Goal: Task Accomplishment & Management: Complete application form

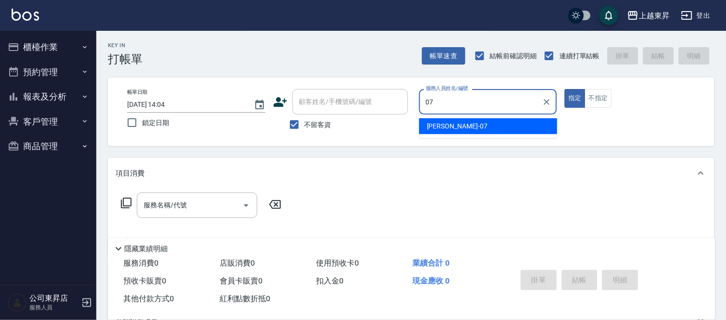
type input "榮松-07"
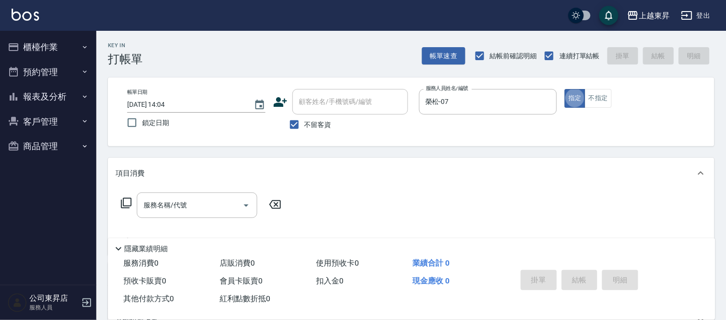
type button "true"
click at [209, 201] on input "服務名稱/代號" at bounding box center [189, 205] width 97 height 17
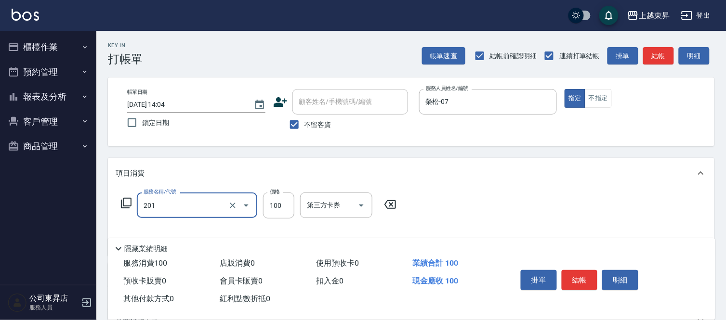
type input "洗髮[100](201)"
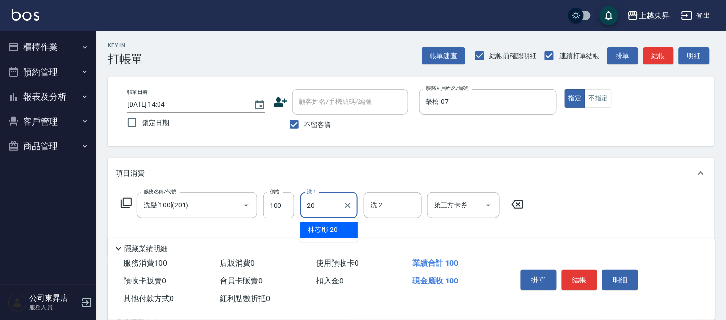
type input "林芯彤-20"
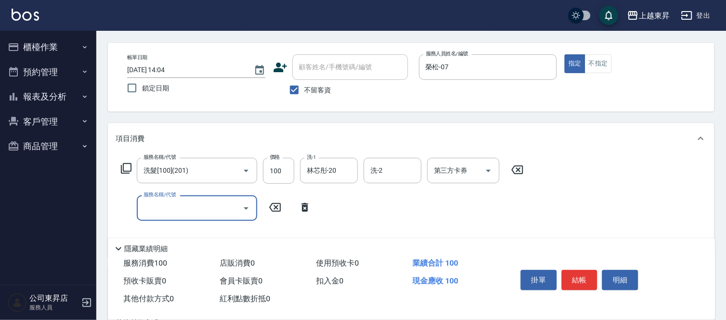
scroll to position [53, 0]
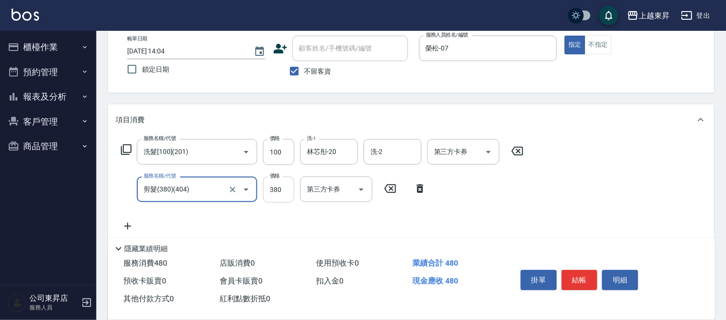
type input "剪髮(380)(404)"
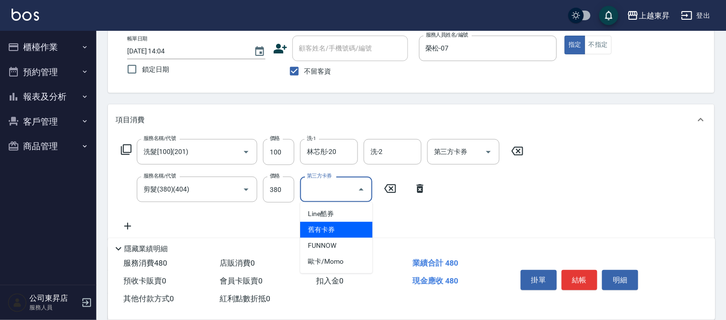
click at [408, 229] on div "服務名稱/代號 洗髮[100](201) 服務名稱/代號 價格 100 價格 洗-1 林芯彤-20 洗-1 洗-2 洗-2 第三方卡券 第三方卡券 服務名稱/…" at bounding box center [323, 185] width 414 height 93
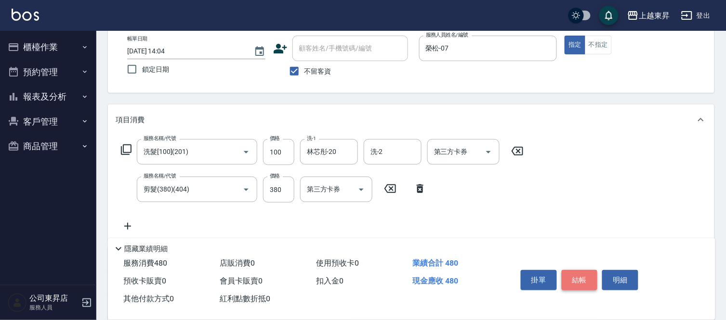
click at [574, 282] on button "結帳" at bounding box center [580, 280] width 36 height 20
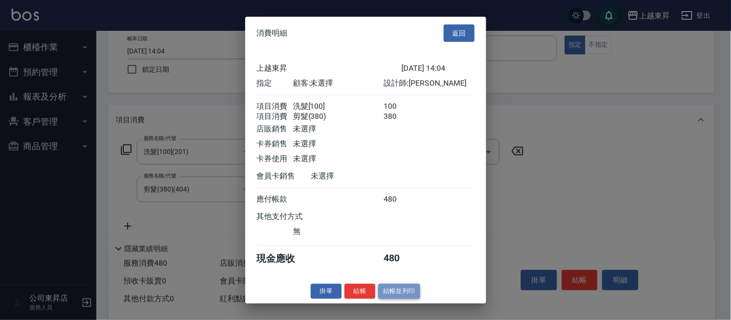
click at [389, 295] on button "結帳並列印" at bounding box center [399, 291] width 42 height 15
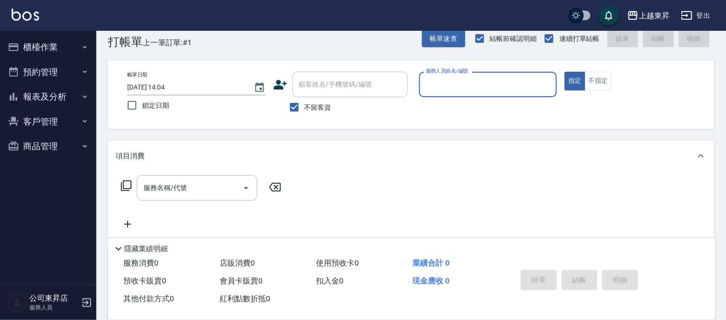
scroll to position [0, 0]
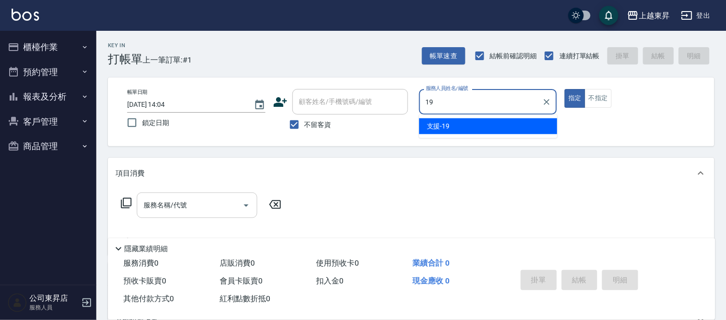
type input "1"
type input "0"
type input "[PERSON_NAME]04"
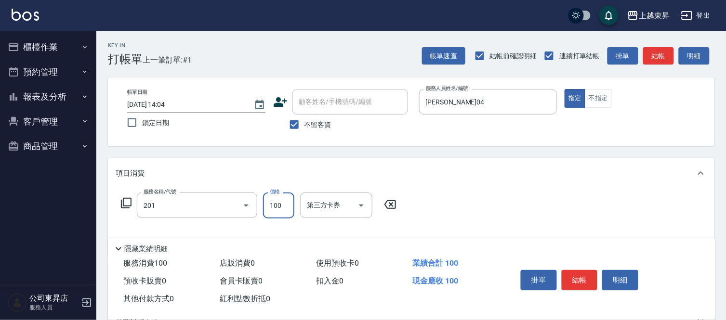
type input "洗髮[100](201)"
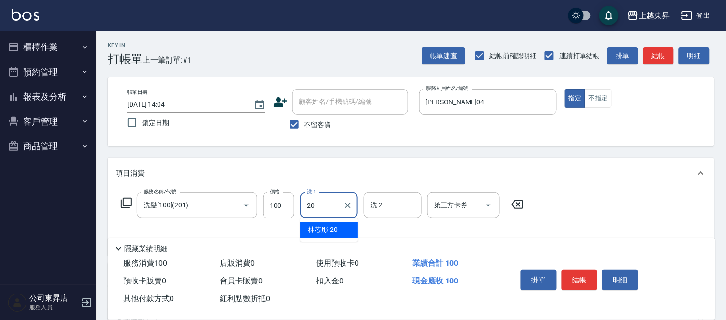
type input "林芯彤-20"
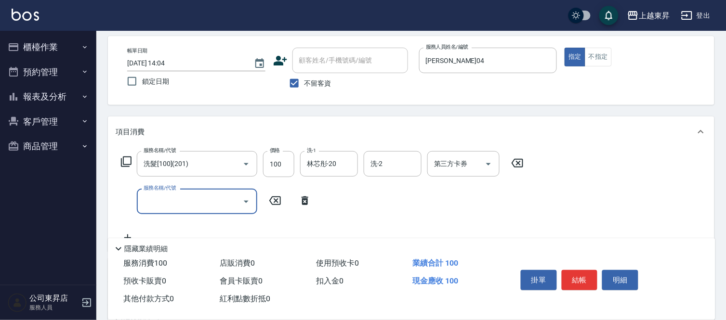
scroll to position [53, 0]
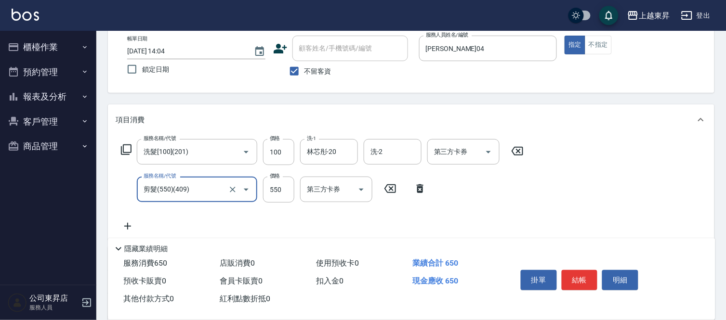
type input "剪髮(550)(409)"
type input "580"
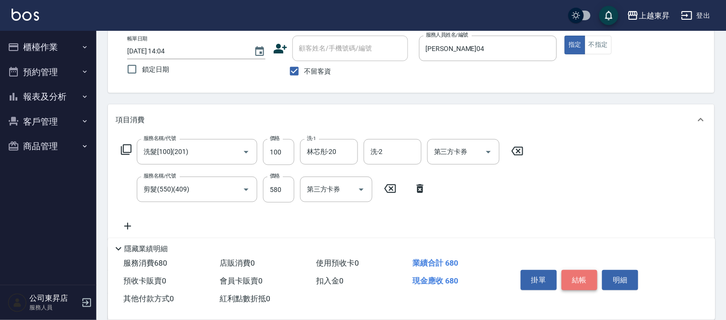
drag, startPoint x: 565, startPoint y: 276, endPoint x: 560, endPoint y: 279, distance: 6.2
click at [565, 276] on button "結帳" at bounding box center [580, 280] width 36 height 20
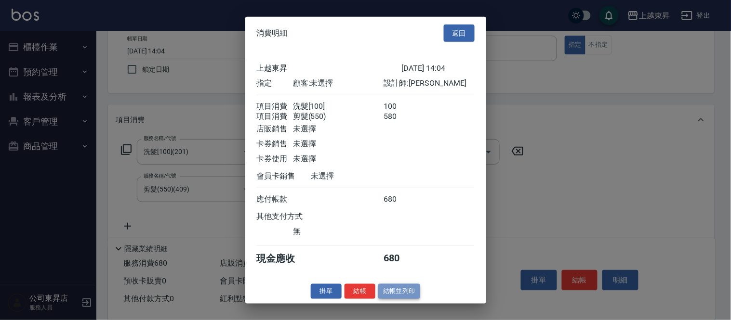
click at [407, 297] on button "結帳並列印" at bounding box center [399, 291] width 42 height 15
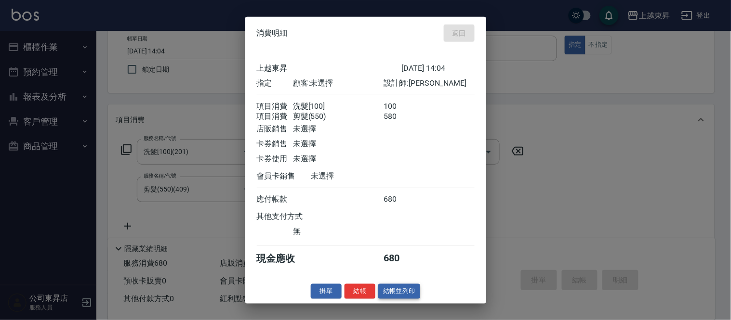
type input "[DATE] 14:11"
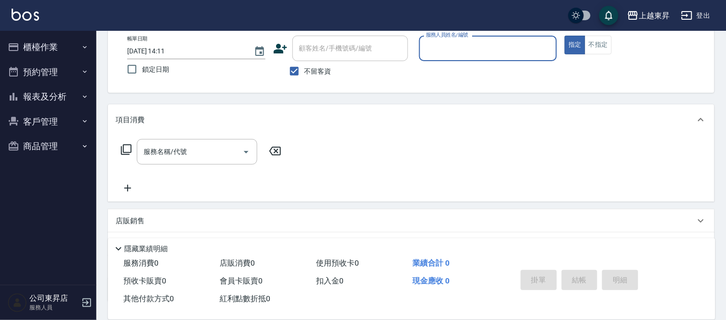
click at [84, 45] on icon "button" at bounding box center [85, 47] width 8 height 8
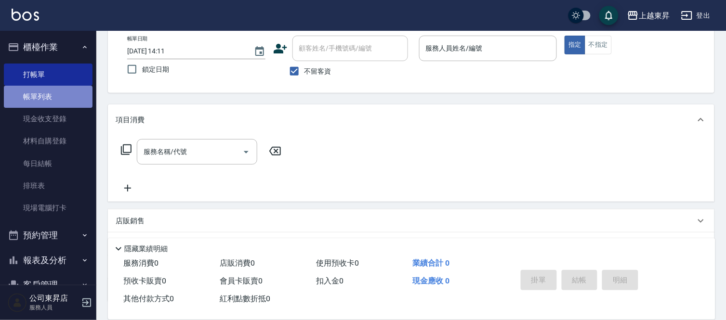
click at [65, 98] on link "帳單列表" at bounding box center [48, 97] width 89 height 22
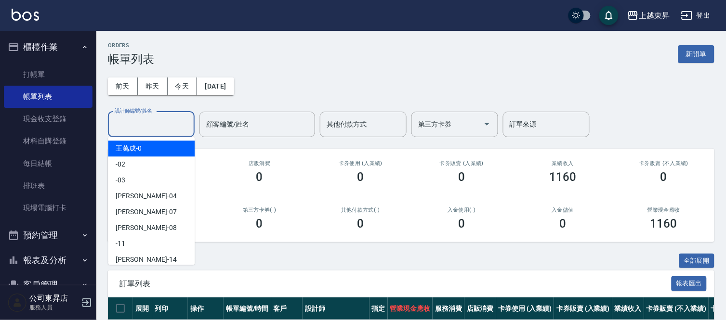
click at [131, 118] on input "設計師編號/姓名" at bounding box center [151, 124] width 78 height 17
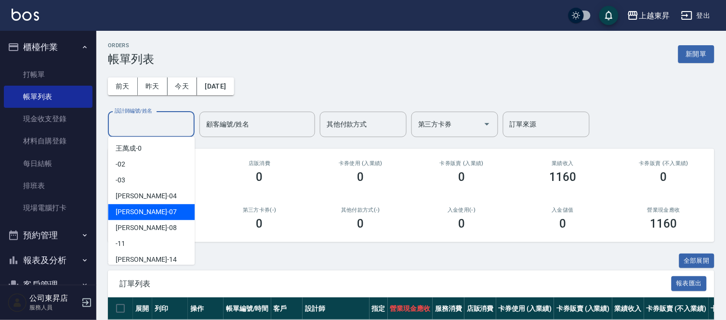
click at [136, 212] on span "榮松 -07" at bounding box center [146, 212] width 61 height 10
type input "榮松-07"
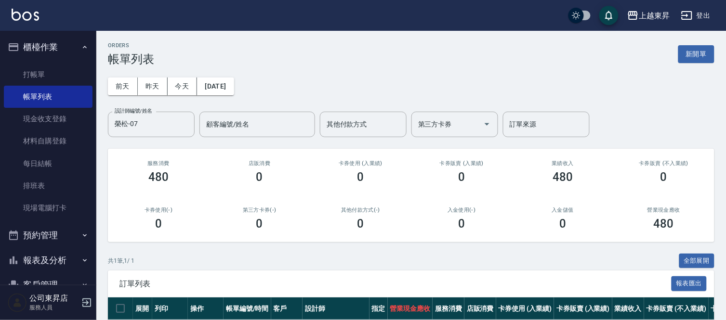
drag, startPoint x: 222, startPoint y: 90, endPoint x: 200, endPoint y: 100, distance: 23.5
click at [200, 100] on div "[DATE] [DATE] [DATE] [DATE] 設計師編號/姓名 [PERSON_NAME]-07 設計師編號/姓名 顧客編號/姓名 顧客編號/姓名 …" at bounding box center [411, 101] width 606 height 71
drag, startPoint x: 195, startPoint y: 80, endPoint x: 153, endPoint y: 55, distance: 48.4
click at [176, 74] on div "[DATE] [DATE] [DATE] [DATE] 設計師編號/姓名 [PERSON_NAME]-07 設計師編號/姓名 顧客編號/姓名 顧客編號/姓名 …" at bounding box center [411, 101] width 606 height 71
click at [160, 49] on div "ORDERS 帳單列表 新開單" at bounding box center [411, 54] width 606 height 24
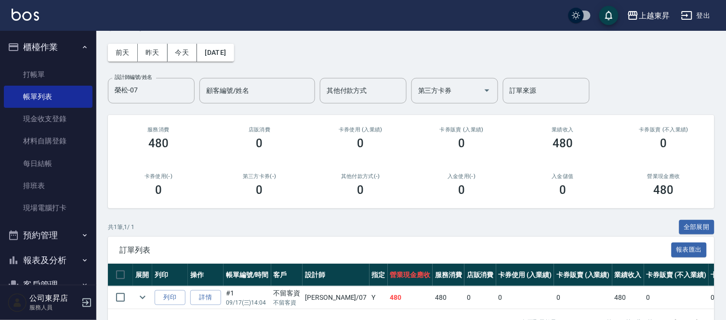
scroll to position [68, 0]
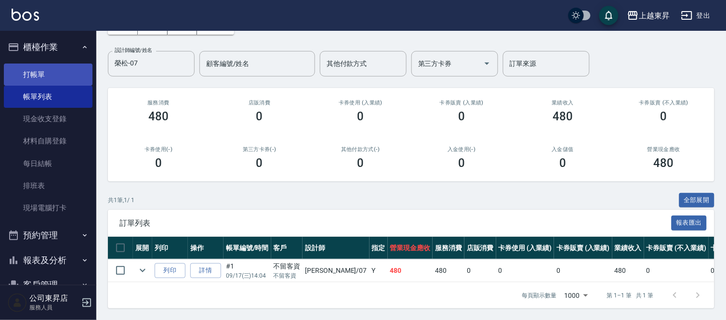
click at [65, 63] on ul "打帳單 帳單列表 現金收支登錄 材料自購登錄 每日結帳 排班表 現場電腦打卡" at bounding box center [48, 142] width 89 height 164
click at [61, 68] on link "打帳單" at bounding box center [48, 75] width 89 height 22
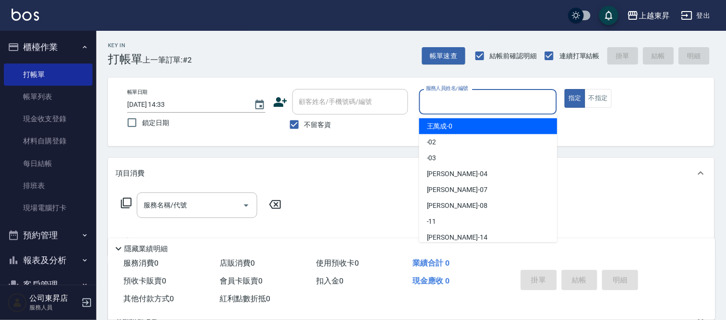
click at [466, 96] on input "服務人員姓名/編號" at bounding box center [488, 101] width 130 height 17
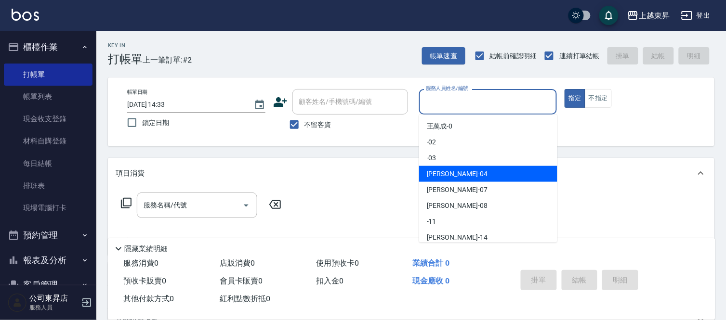
click at [451, 170] on span "[PERSON_NAME]04" at bounding box center [457, 174] width 61 height 10
type input "[PERSON_NAME]04"
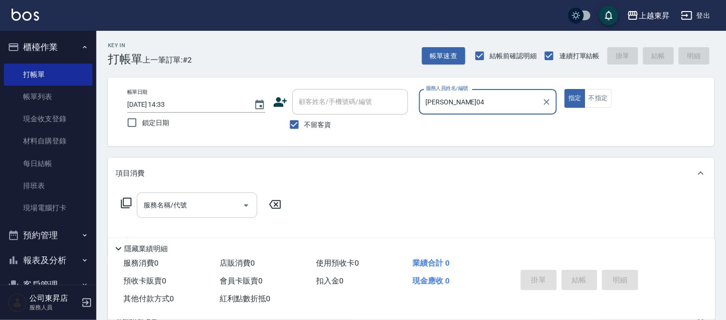
click at [170, 212] on input "服務名稱/代號" at bounding box center [189, 205] width 97 height 17
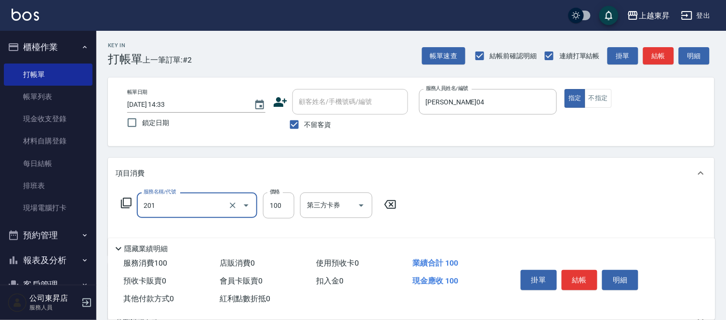
type input "洗髮[100](201)"
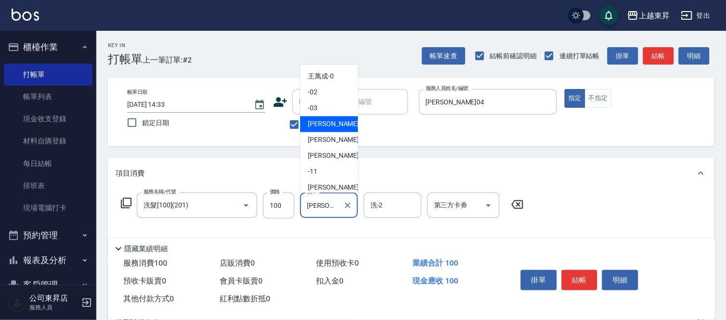
click at [326, 208] on input "[PERSON_NAME]04" at bounding box center [321, 205] width 35 height 17
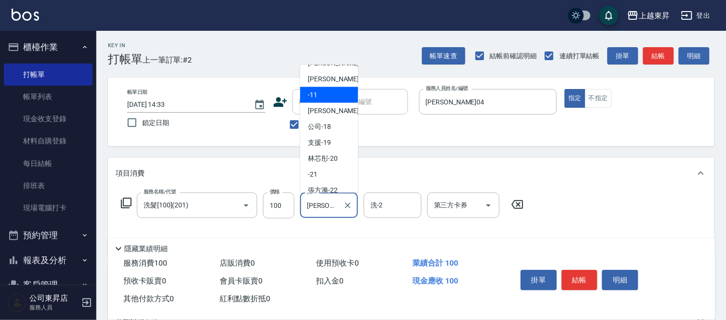
scroll to position [149, 0]
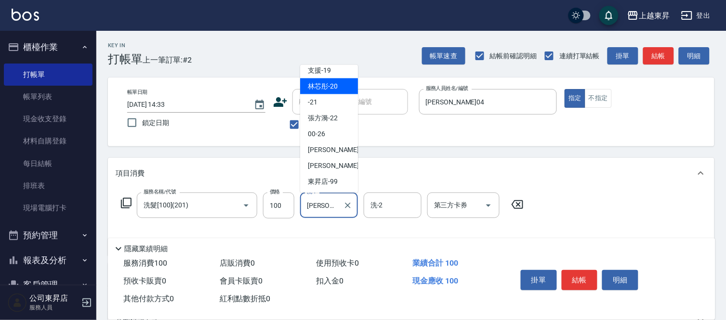
click at [327, 87] on span "林芯彤 -20" at bounding box center [323, 86] width 30 height 10
type input "林芯彤-20"
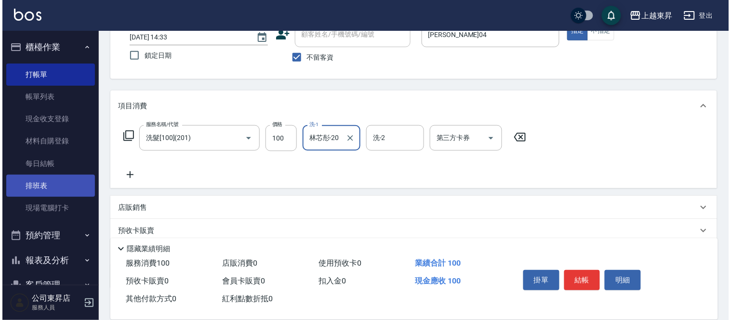
scroll to position [127, 0]
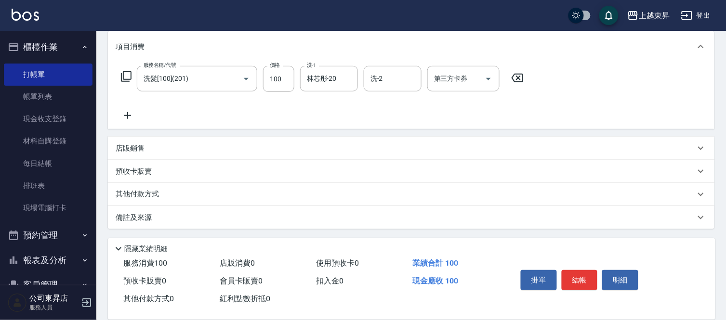
click at [126, 117] on icon at bounding box center [128, 116] width 24 height 12
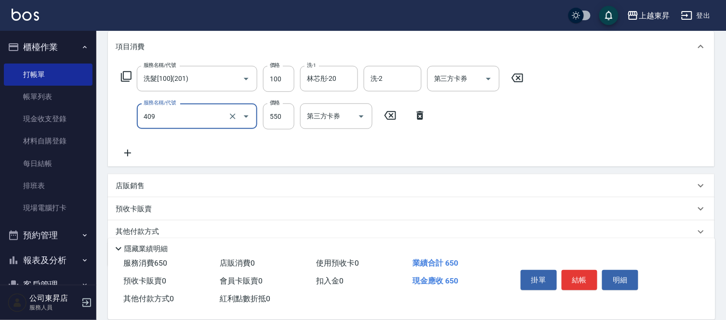
type input "剪髮(550)(409)"
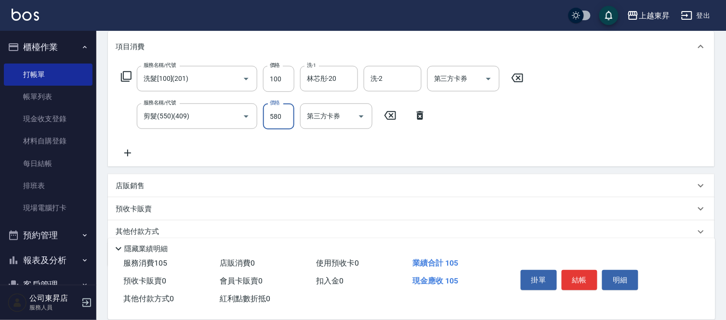
type input "580"
click at [579, 277] on button "結帳" at bounding box center [580, 280] width 36 height 20
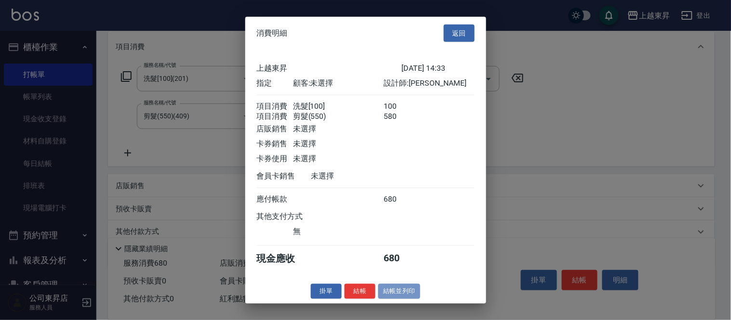
click at [392, 292] on button "結帳並列印" at bounding box center [399, 291] width 42 height 15
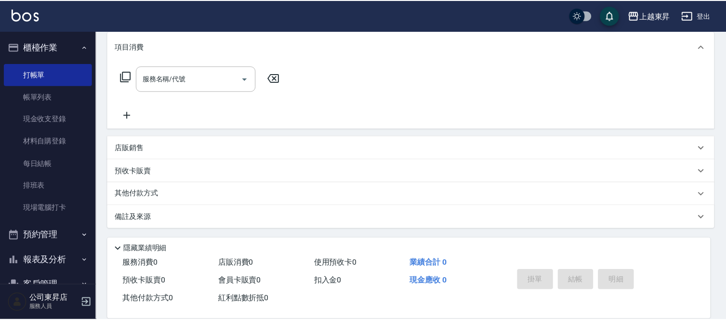
scroll to position [0, 0]
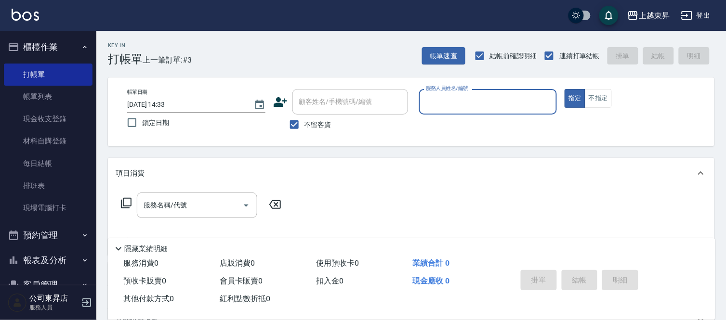
click at [320, 124] on span "不留客資" at bounding box center [317, 125] width 27 height 10
click at [304, 124] on input "不留客資" at bounding box center [294, 125] width 20 height 20
checkbox input "false"
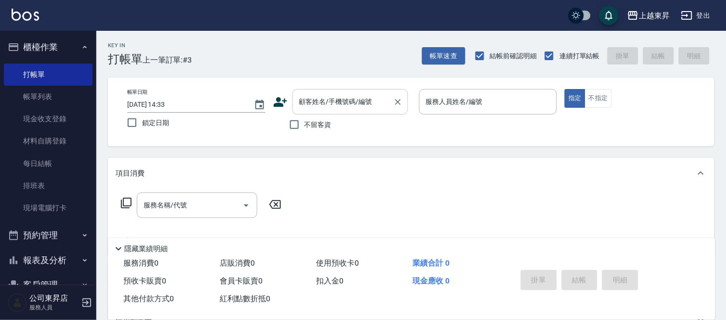
click at [325, 108] on input "顧客姓名/手機號碼/編號" at bounding box center [343, 101] width 92 height 17
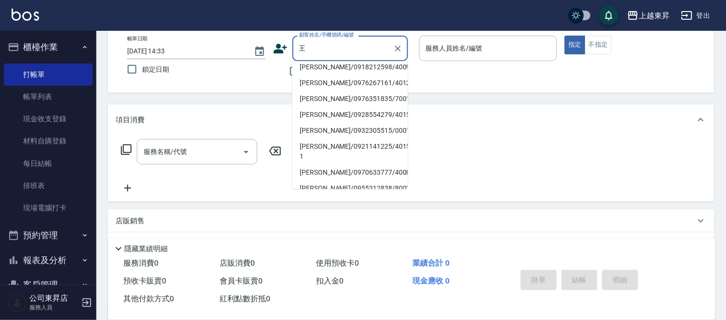
scroll to position [3, 0]
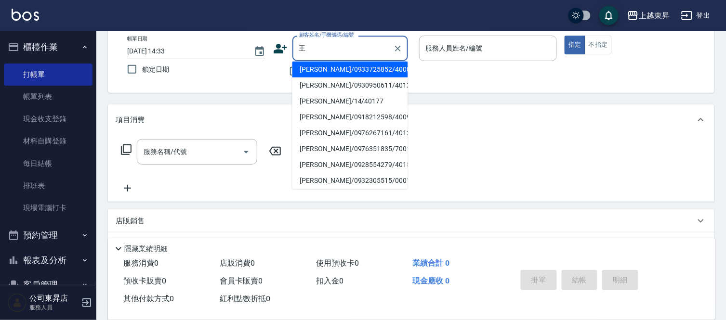
click at [329, 161] on li "[PERSON_NAME]/0928554279/40152" at bounding box center [350, 165] width 116 height 16
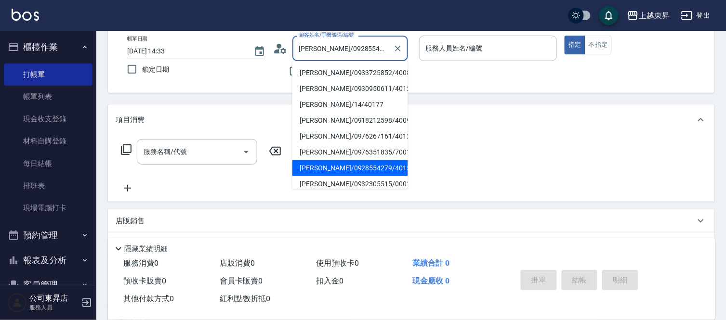
click at [339, 53] on input "[PERSON_NAME]/0928554279/40152" at bounding box center [343, 48] width 92 height 17
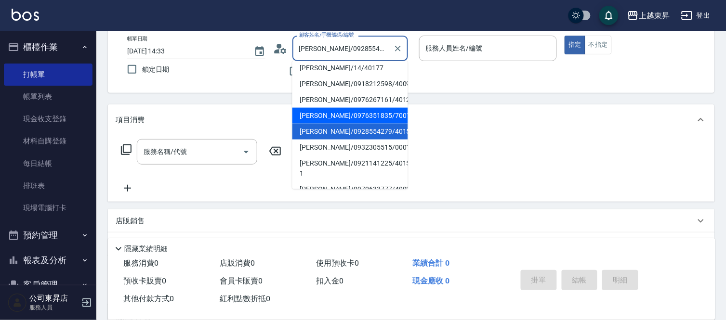
scroll to position [53, 0]
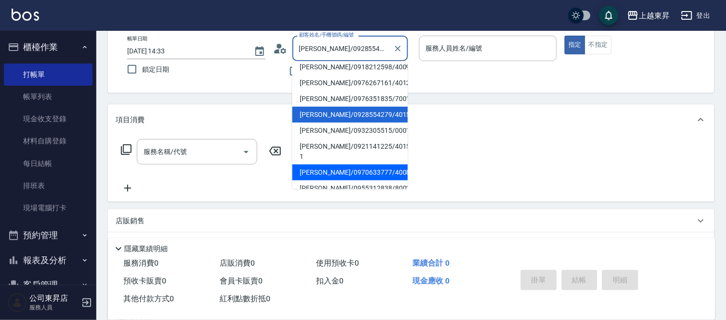
click at [328, 165] on li "[PERSON_NAME]/0970633777/40085" at bounding box center [350, 173] width 116 height 16
type input "[PERSON_NAME]/0970633777/40085"
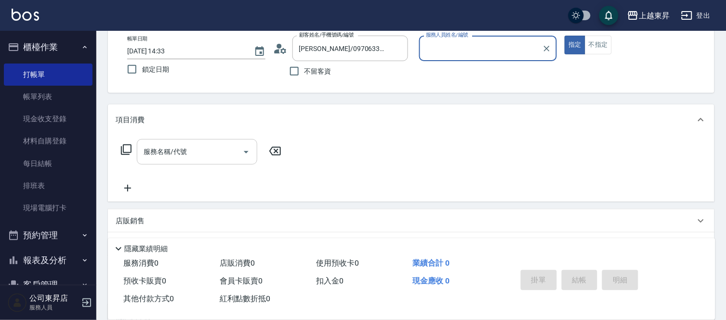
type input "[PERSON_NAME]04"
drag, startPoint x: 183, startPoint y: 165, endPoint x: 187, endPoint y: 146, distance: 19.2
click at [184, 164] on div "服務名稱/代號 服務名稱/代號" at bounding box center [201, 166] width 171 height 55
click at [187, 147] on input "服務名稱/代號" at bounding box center [189, 152] width 97 height 17
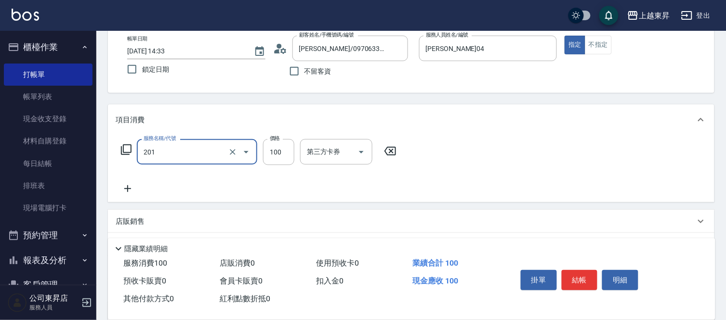
type input "洗髮[100](201)"
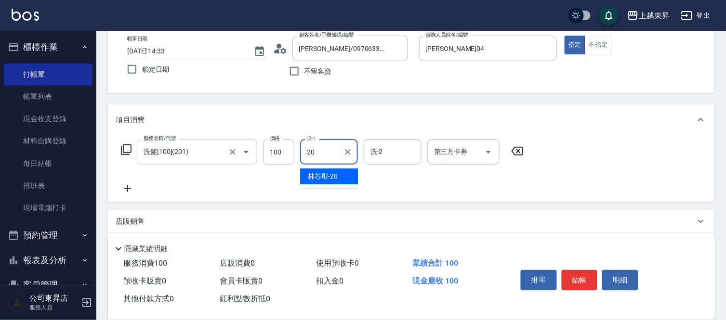
type input "林芯彤-20"
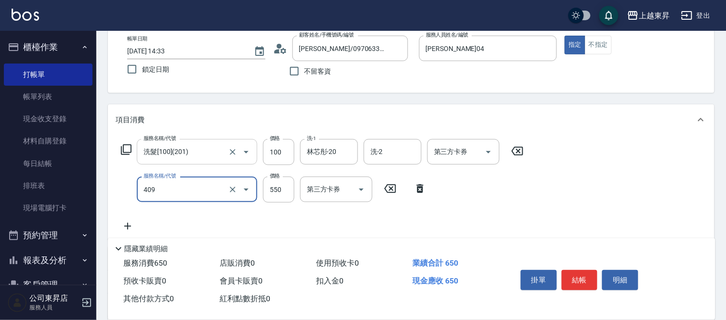
type input "剪髮(550)(409)"
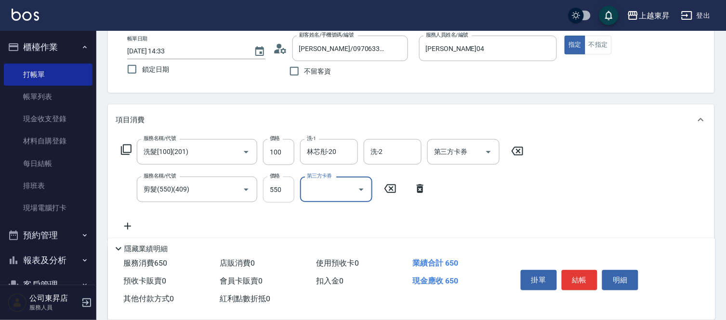
click at [277, 189] on input "550" at bounding box center [278, 190] width 31 height 26
type input "580"
drag, startPoint x: 594, startPoint y: 268, endPoint x: 585, endPoint y: 278, distance: 13.6
click at [591, 275] on button "結帳" at bounding box center [580, 280] width 36 height 20
click at [584, 278] on button "結帳" at bounding box center [580, 280] width 36 height 20
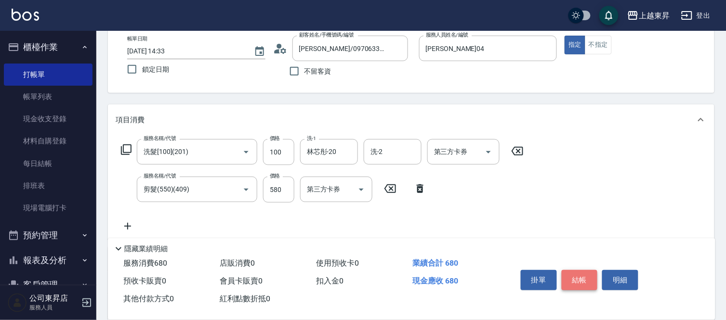
click at [583, 278] on button "結帳" at bounding box center [580, 280] width 36 height 20
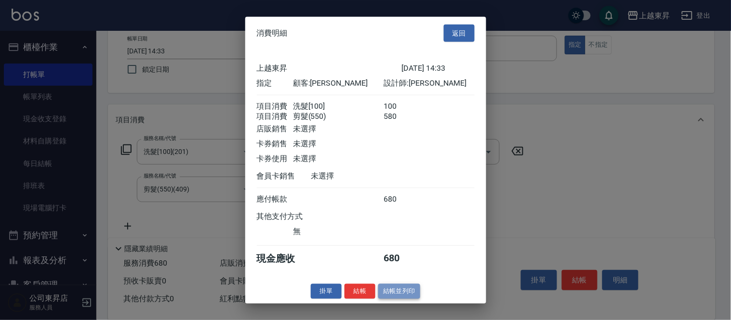
click at [393, 297] on button "結帳並列印" at bounding box center [399, 291] width 42 height 15
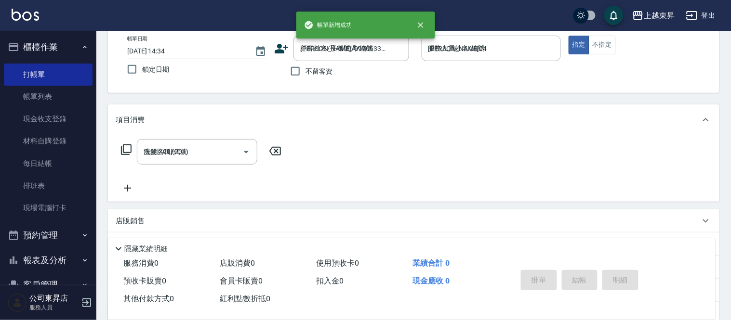
type input "[DATE] 14:34"
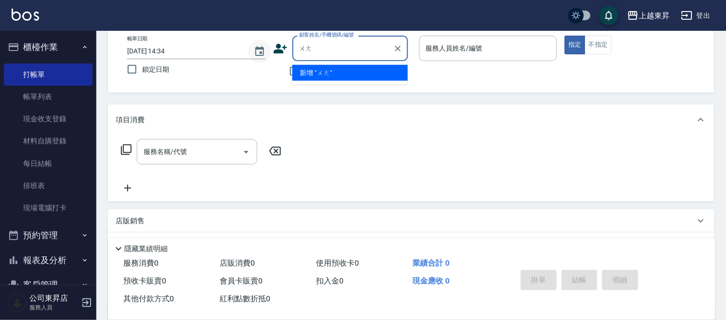
type input "汪"
click at [368, 72] on li "[PERSON_NAME]/0913493113/40158" at bounding box center [350, 73] width 116 height 16
type input "[PERSON_NAME]/0913493113/40158"
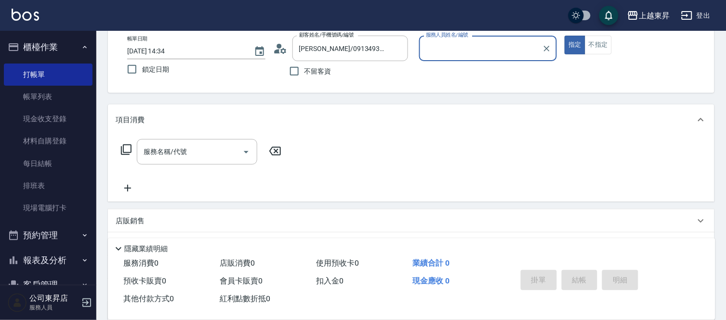
type input "[PERSON_NAME]04"
click at [178, 168] on div "服務名稱/代號 服務名稱/代號" at bounding box center [201, 166] width 171 height 55
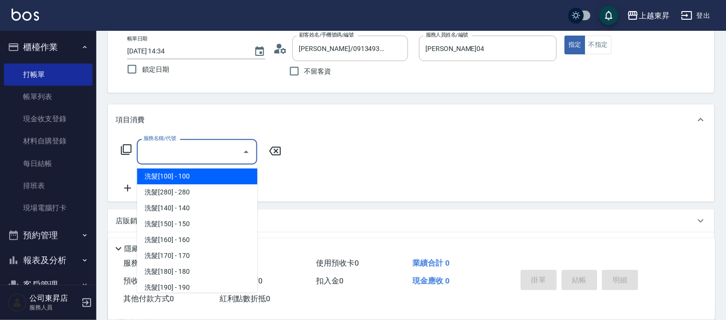
click at [176, 151] on input "服務名稱/代號" at bounding box center [189, 152] width 97 height 17
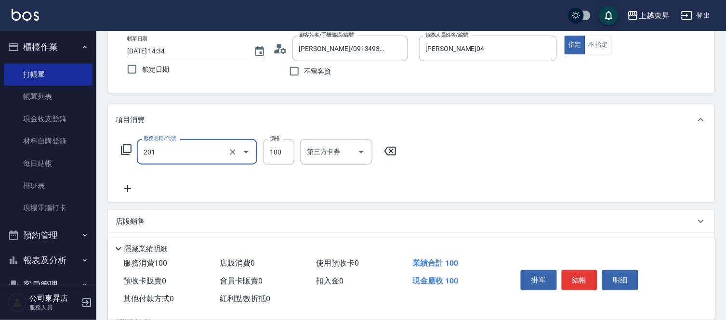
type input "洗髮[100](201)"
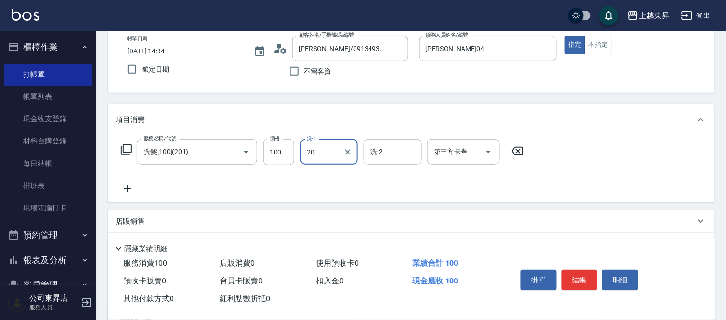
type input "林芯彤-20"
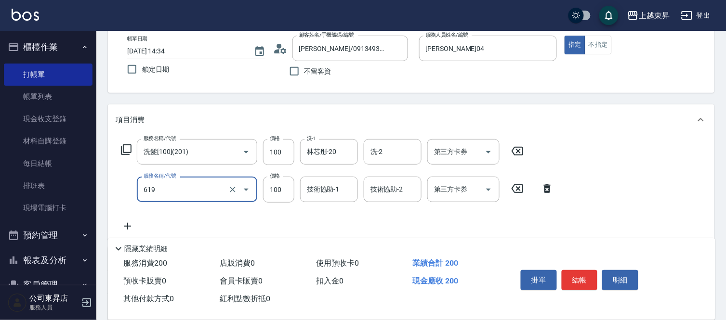
type input "煥彩.玻酸.晶膜.水療(619)"
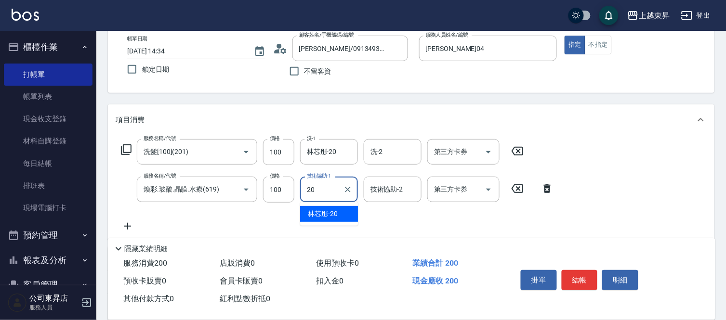
type input "林芯彤-20"
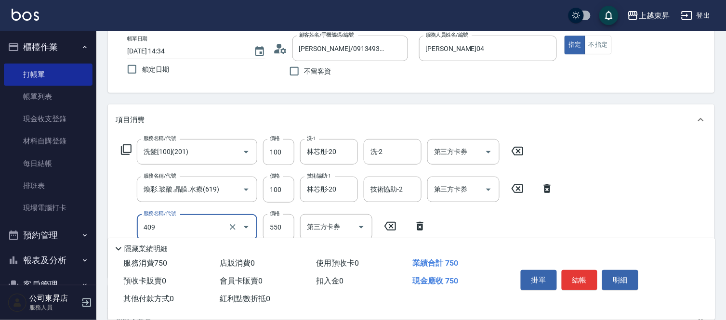
type input "剪髮(550)(409)"
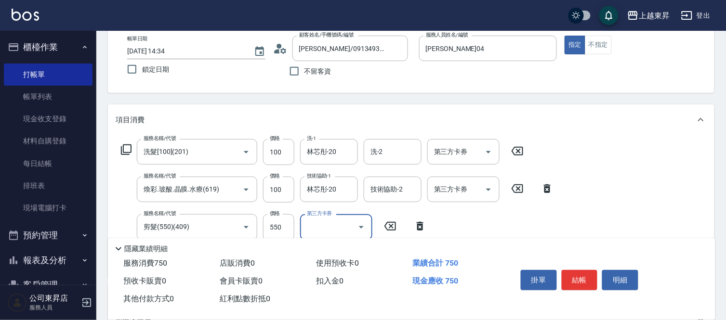
scroll to position [107, 0]
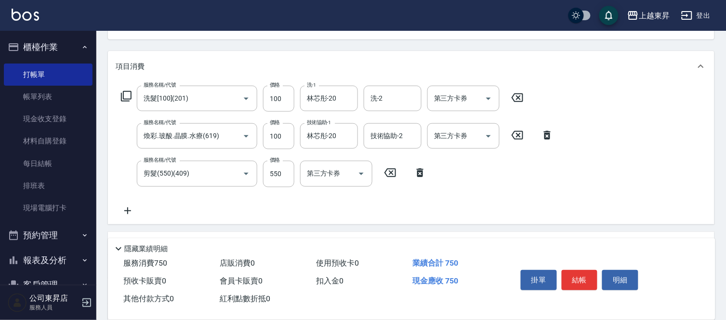
click at [126, 212] on icon at bounding box center [128, 211] width 24 height 12
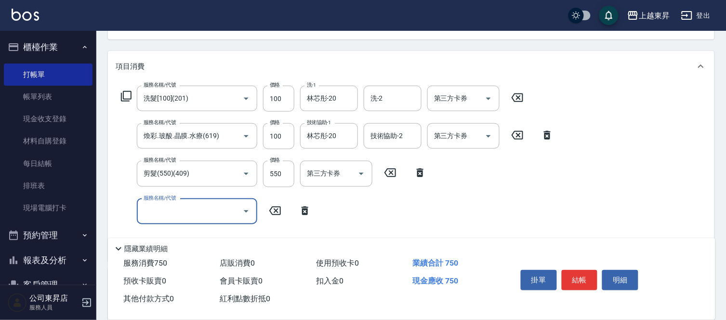
click at [124, 95] on icon at bounding box center [126, 97] width 12 height 12
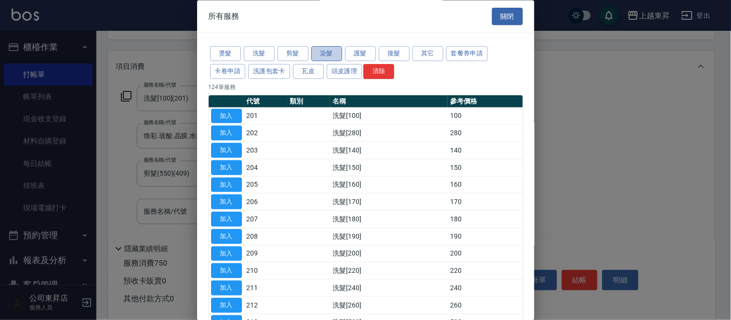
click at [333, 54] on button "染髮" at bounding box center [326, 54] width 31 height 15
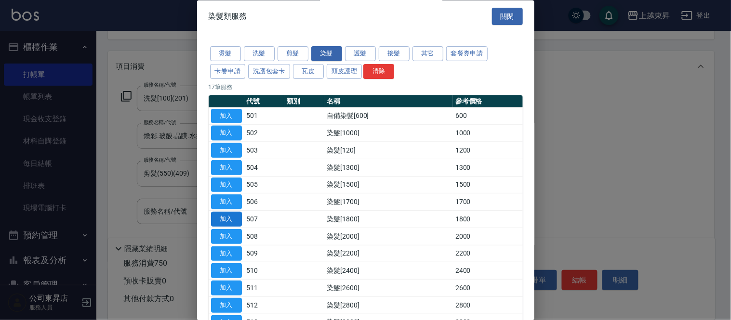
click at [229, 217] on button "加入" at bounding box center [226, 219] width 31 height 15
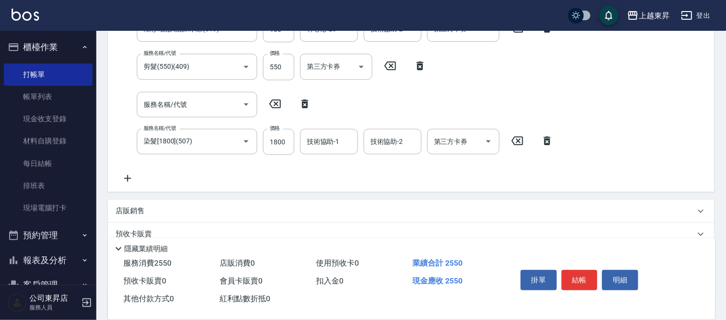
drag, startPoint x: 269, startPoint y: 142, endPoint x: 280, endPoint y: 138, distance: 12.2
click at [276, 140] on div "服務名稱/代號 洗髮[100](201) 服務名稱/代號 價格 100 價格 洗-1 林芯彤-20 洗-1 洗-2 洗-2 第三方卡券 第三方卡券 服務名稱/…" at bounding box center [338, 82] width 444 height 206
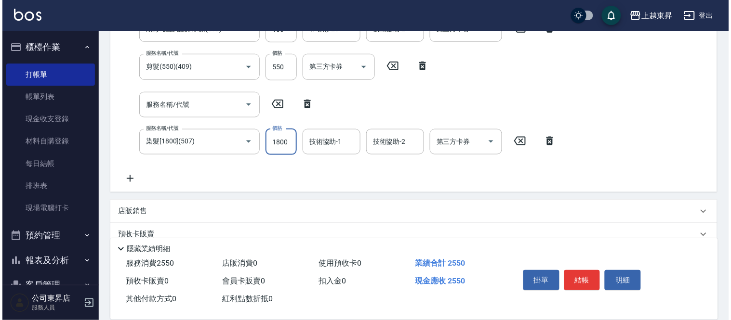
scroll to position [193, 0]
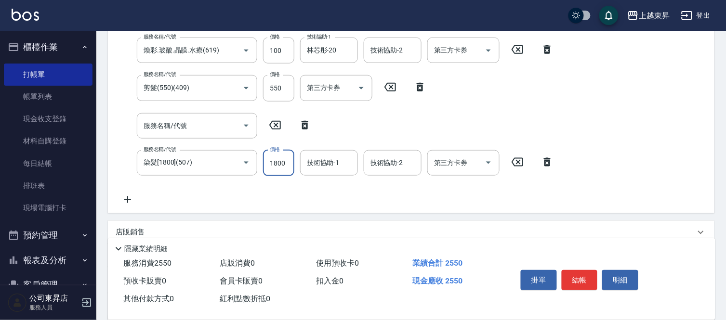
click at [282, 165] on input "1800" at bounding box center [278, 163] width 31 height 26
type input "1900"
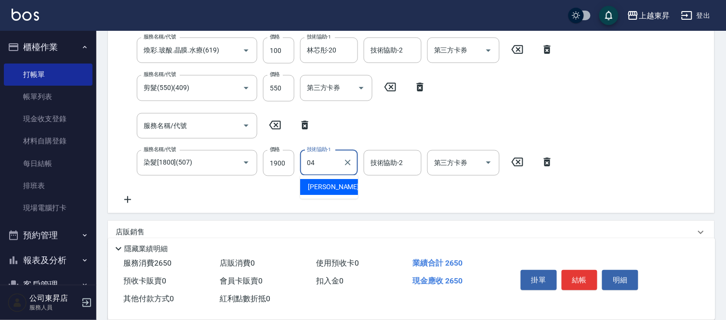
type input "[PERSON_NAME]04"
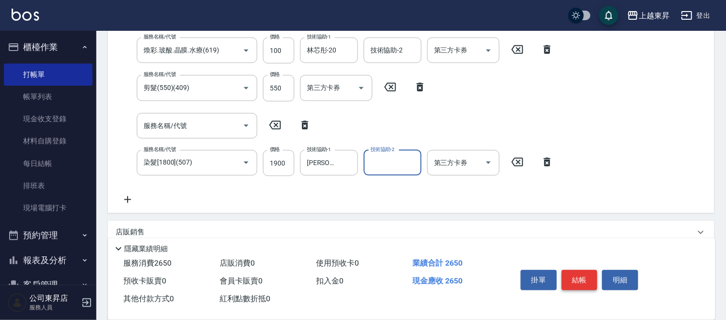
click at [587, 276] on button "結帳" at bounding box center [580, 280] width 36 height 20
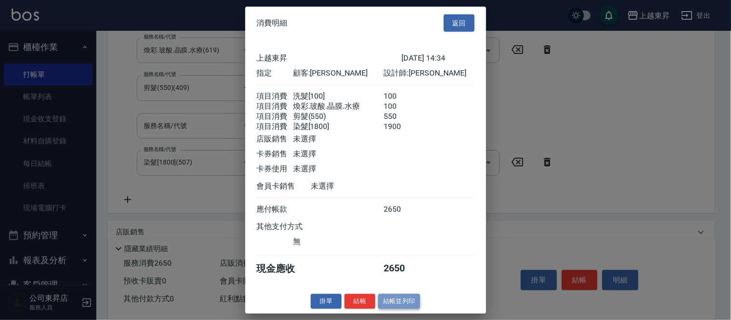
click at [401, 309] on button "結帳並列印" at bounding box center [399, 301] width 42 height 15
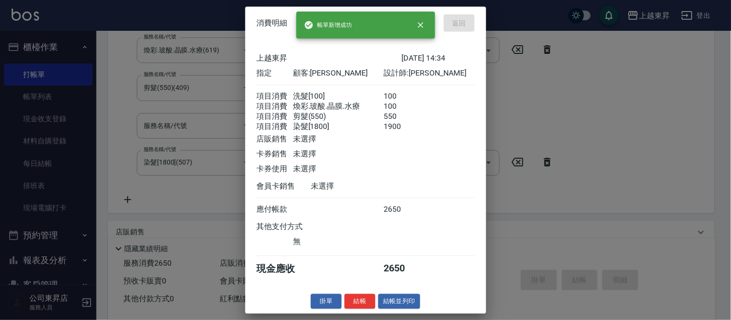
type input "[DATE] 14:35"
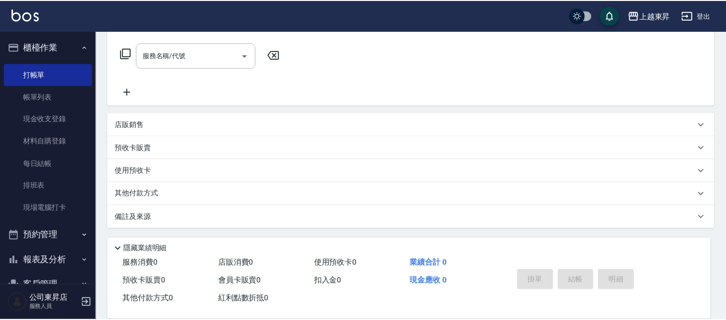
scroll to position [0, 0]
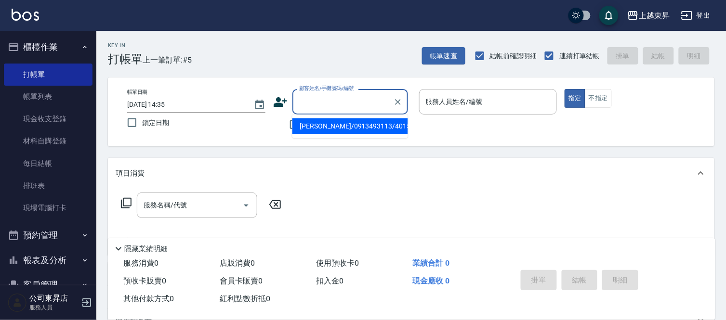
click at [335, 107] on input "顧客姓名/手機號碼/編號" at bounding box center [343, 101] width 92 height 17
type input "交"
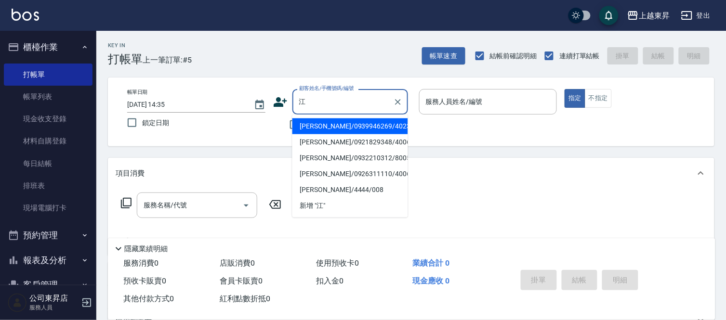
click at [330, 125] on li "[PERSON_NAME]/0939946269/40232" at bounding box center [350, 126] width 116 height 16
type input "[PERSON_NAME]/0939946269/40232"
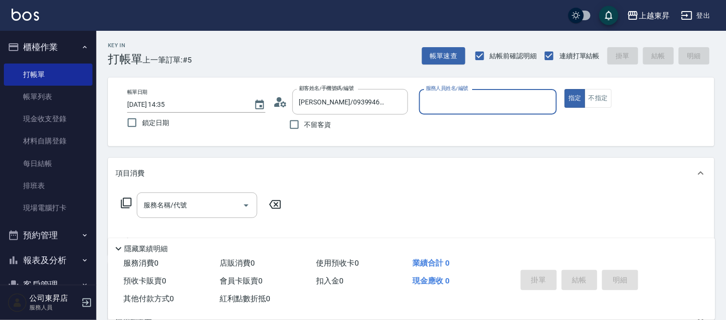
type input "[PERSON_NAME]04"
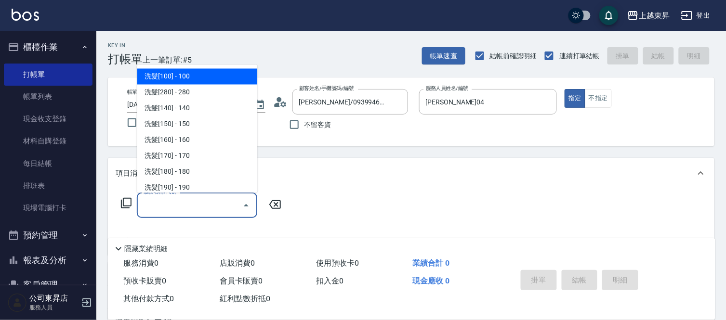
click at [211, 206] on input "服務名稱/代號" at bounding box center [189, 205] width 97 height 17
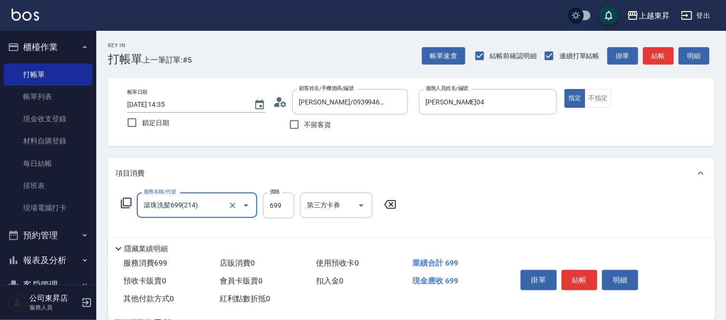
type input "滾珠洗髪699(214)"
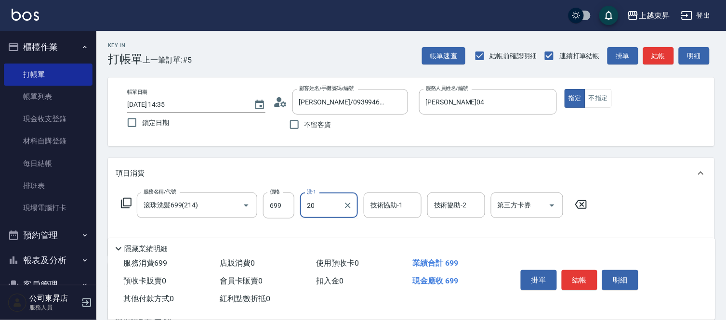
type input "林芯彤-20"
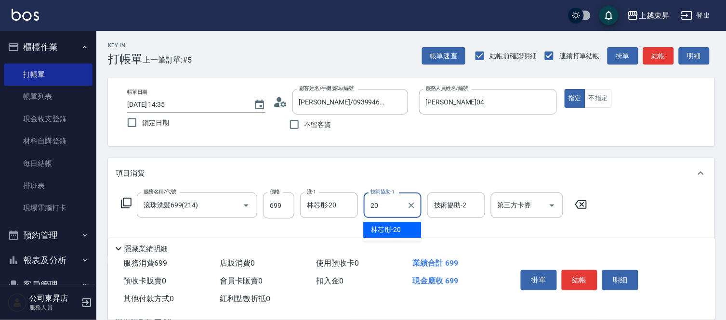
type input "林芯彤-20"
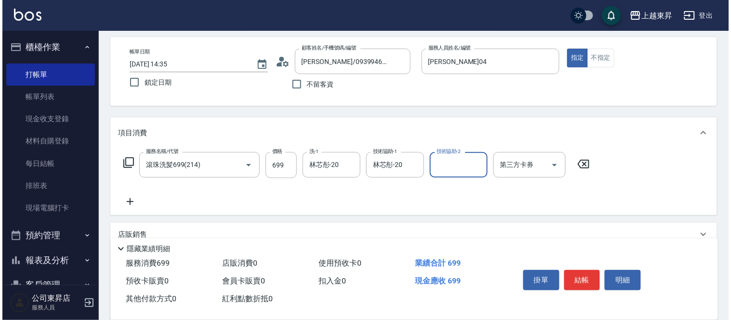
scroll to position [107, 0]
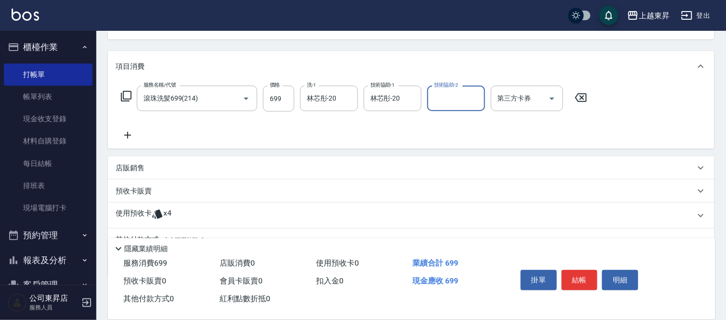
click at [129, 131] on icon at bounding box center [128, 136] width 24 height 12
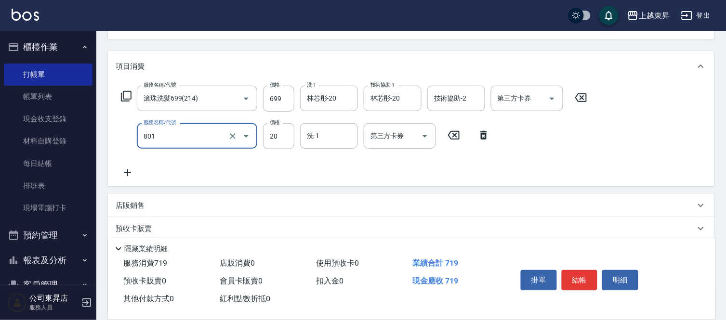
type input "潤絲(801)"
type input "30"
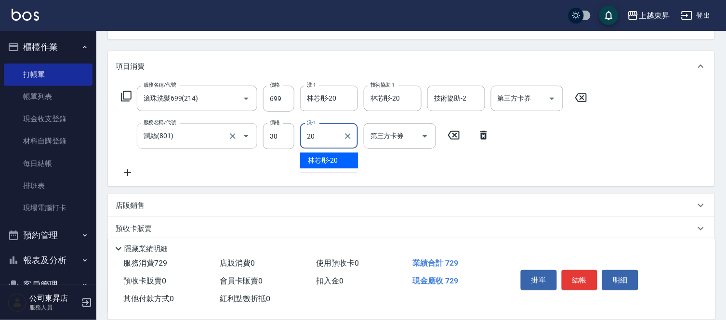
type input "林芯彤-20"
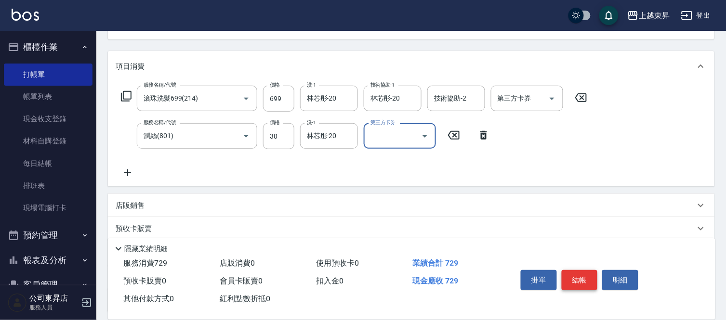
click at [571, 276] on button "結帳" at bounding box center [580, 280] width 36 height 20
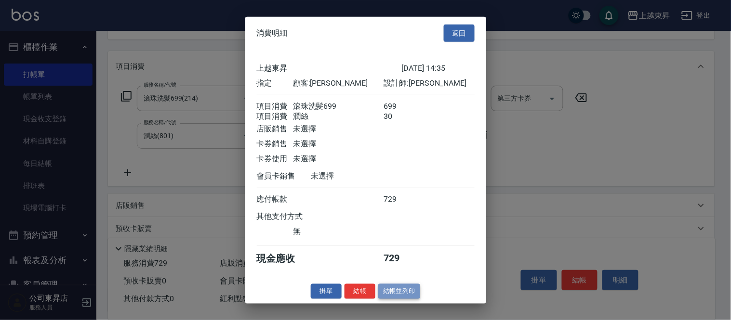
click at [412, 298] on button "結帳並列印" at bounding box center [399, 291] width 42 height 15
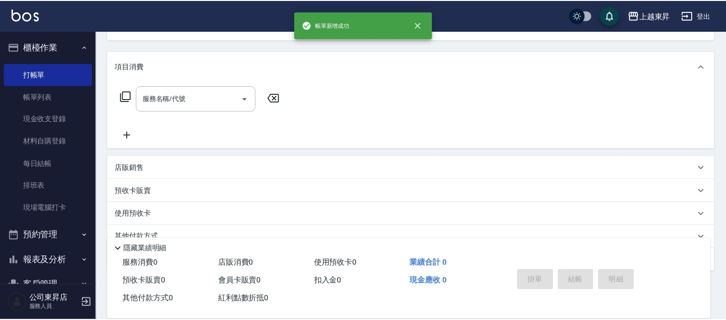
scroll to position [93, 0]
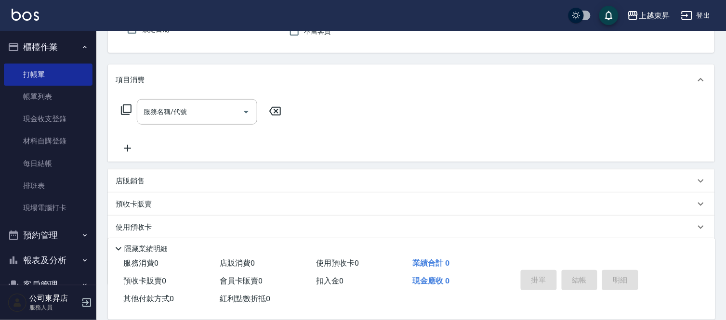
click at [682, 75] on div "項目消費" at bounding box center [405, 80] width 579 height 10
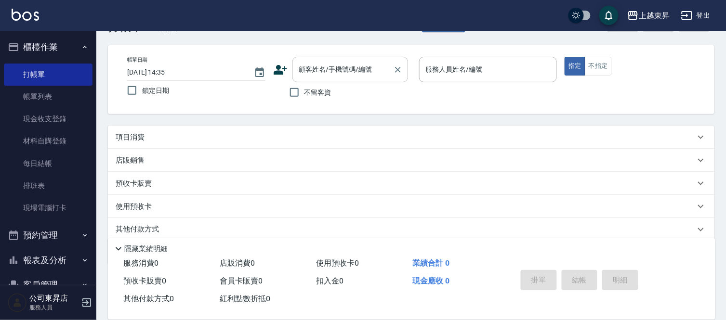
scroll to position [0, 0]
